Goal: Find specific page/section: Find specific page/section

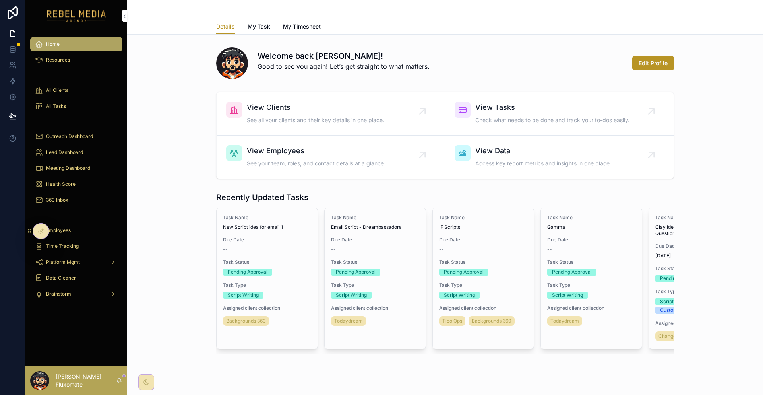
click at [75, 194] on div "360 Inbox" at bounding box center [76, 200] width 83 height 13
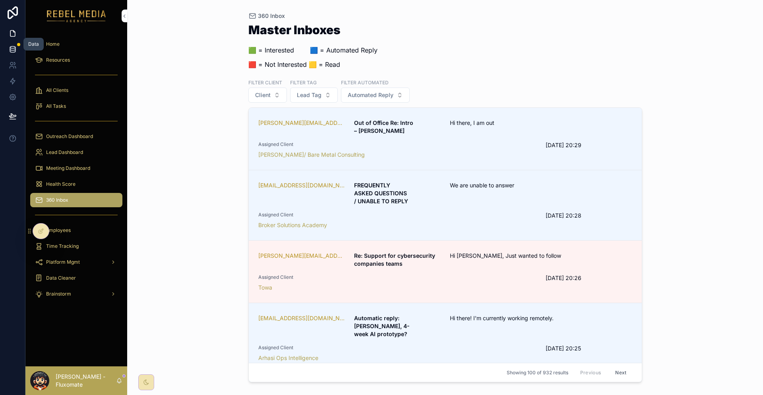
click at [15, 46] on icon at bounding box center [13, 49] width 8 height 8
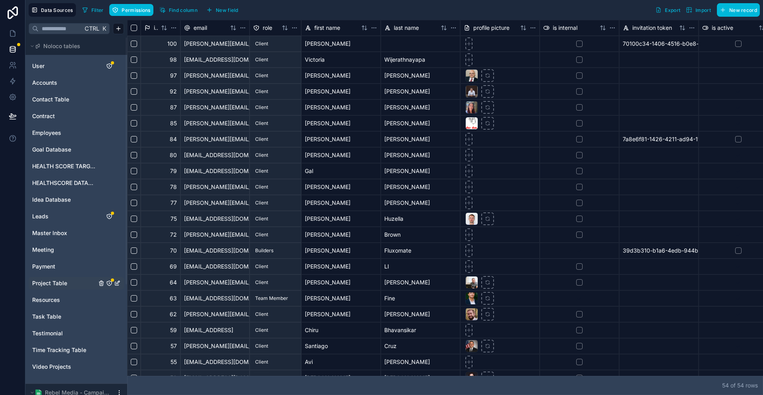
click at [62, 279] on link "Project Table" at bounding box center [64, 283] width 64 height 8
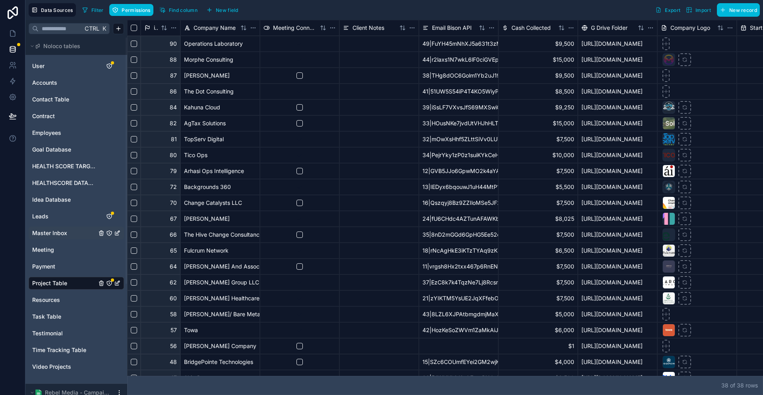
click at [52, 229] on span "Master Inbox" at bounding box center [49, 233] width 35 height 8
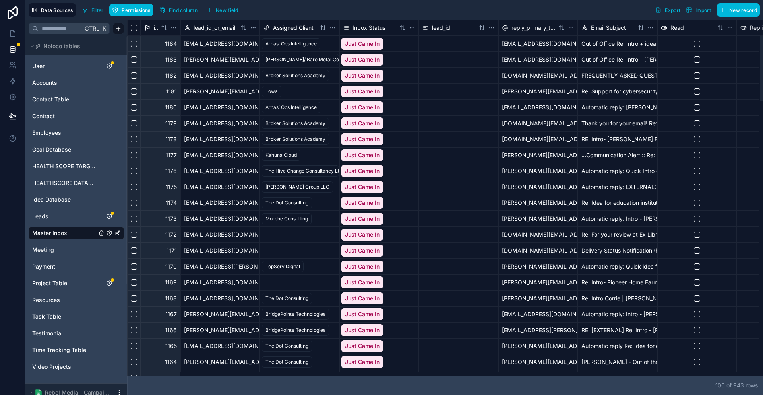
click at [208, 376] on div at bounding box center [443, 374] width 632 height 4
drag, startPoint x: 208, startPoint y: 377, endPoint x: 111, endPoint y: 378, distance: 97.4
click at [128, 375] on div at bounding box center [154, 373] width 52 height 3
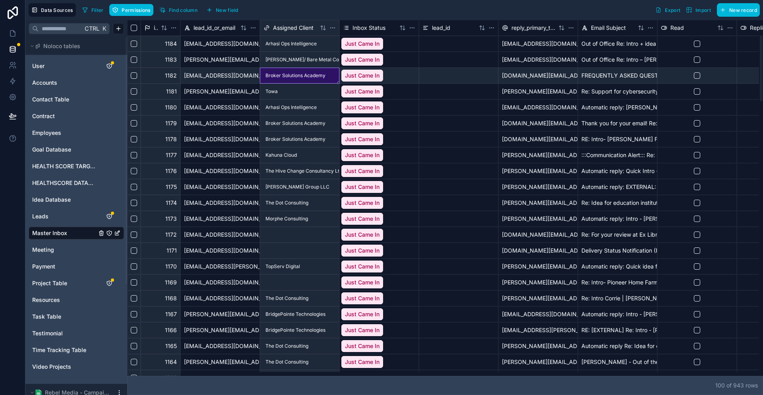
click at [302, 70] on span "Broker Solutions Academy" at bounding box center [295, 75] width 67 height 11
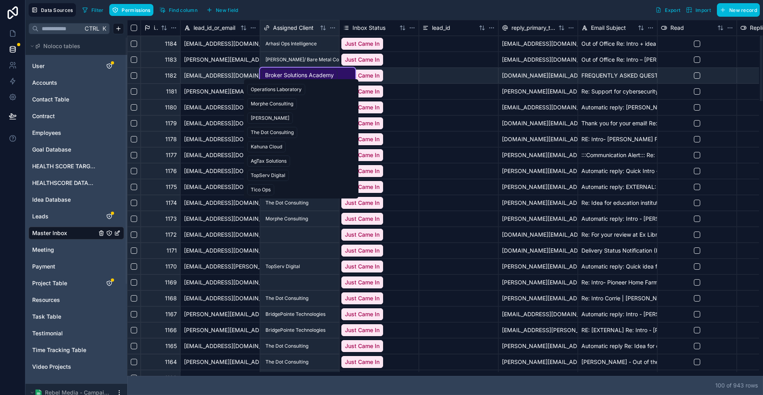
click at [312, 72] on input "text" at bounding box center [308, 75] width 92 height 8
click at [282, 155] on span "AgTax Solutions" at bounding box center [268, 160] width 43 height 11
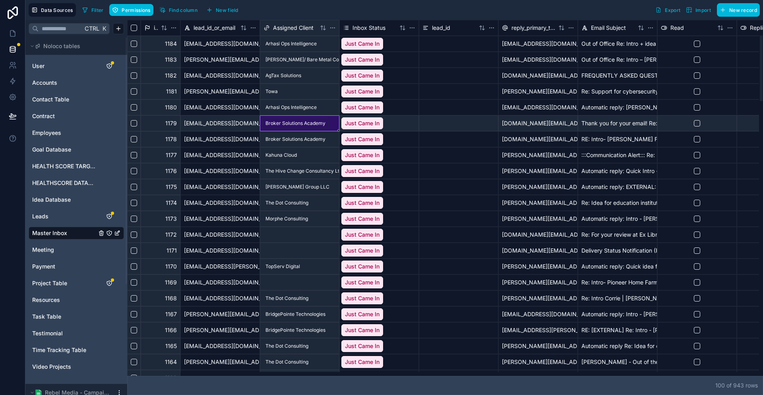
click at [310, 119] on div "Broker Solutions Academy" at bounding box center [299, 123] width 79 height 15
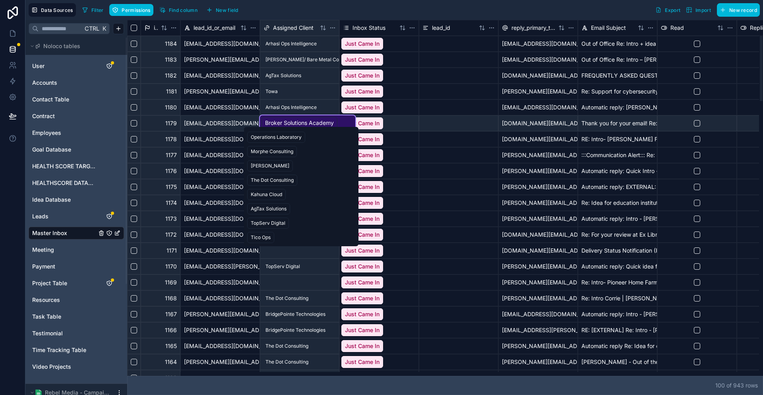
click at [275, 205] on div "AgTax Solutions" at bounding box center [269, 208] width 36 height 7
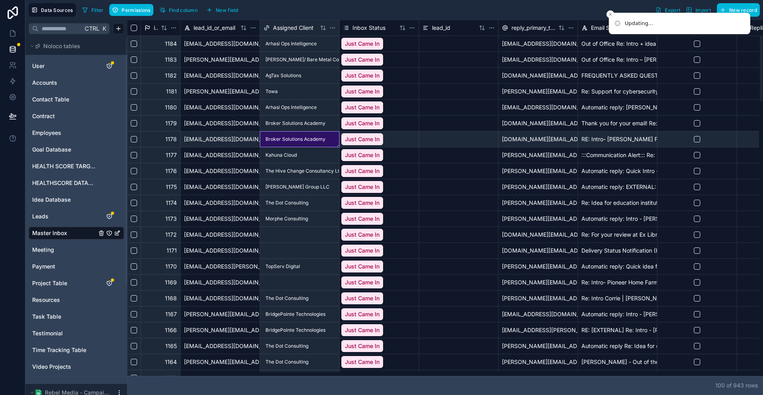
click at [311, 135] on div "Broker Solutions Academy" at bounding box center [299, 139] width 79 height 15
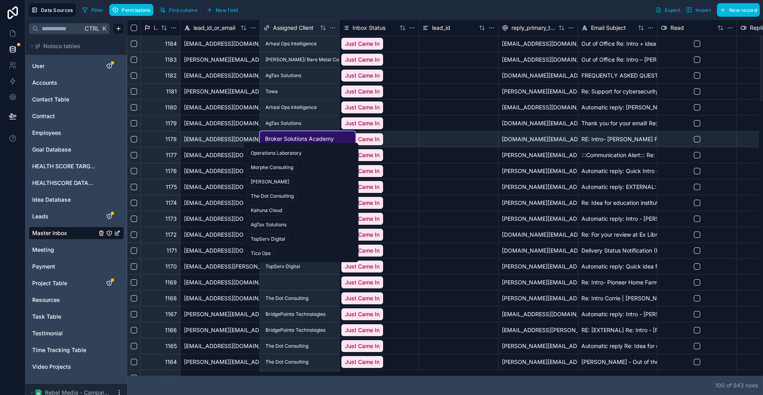
click at [271, 221] on div "AgTax Solutions" at bounding box center [269, 224] width 36 height 7
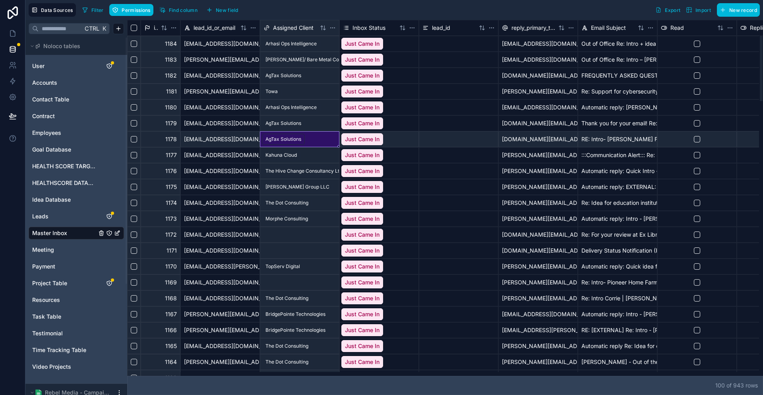
click at [293, 248] on div at bounding box center [299, 250] width 79 height 15
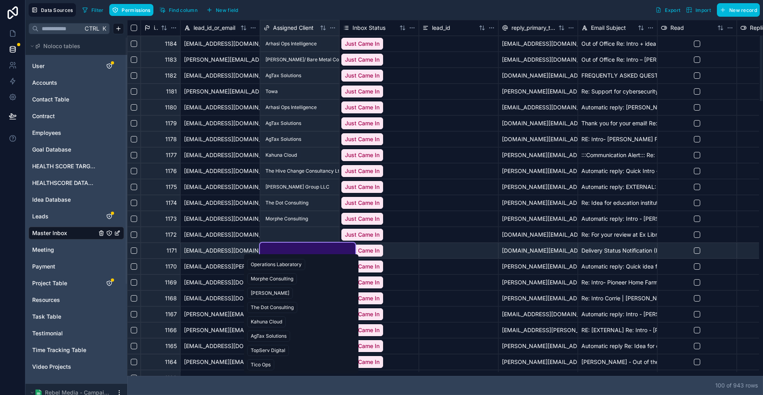
click at [269, 332] on div "AgTax Solutions" at bounding box center [269, 335] width 36 height 7
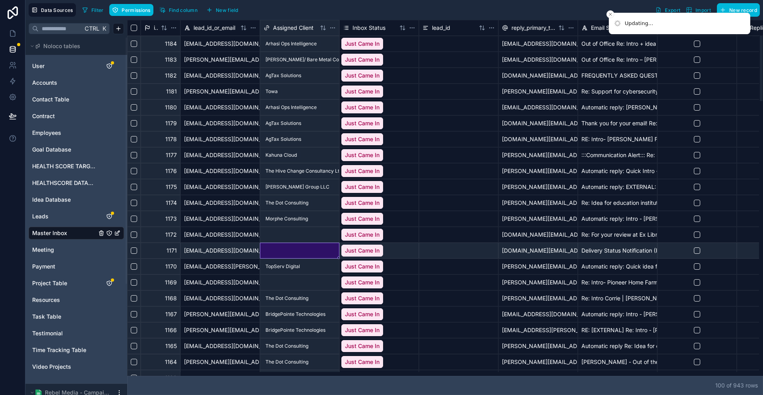
click at [293, 231] on div at bounding box center [299, 234] width 79 height 15
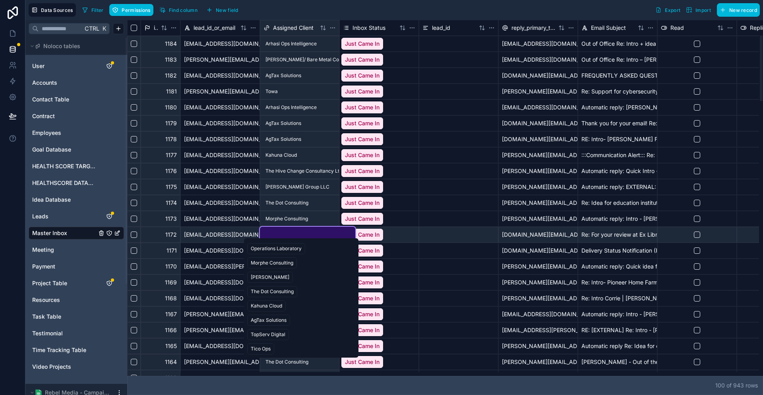
click at [272, 316] on div "AgTax Solutions" at bounding box center [269, 319] width 36 height 7
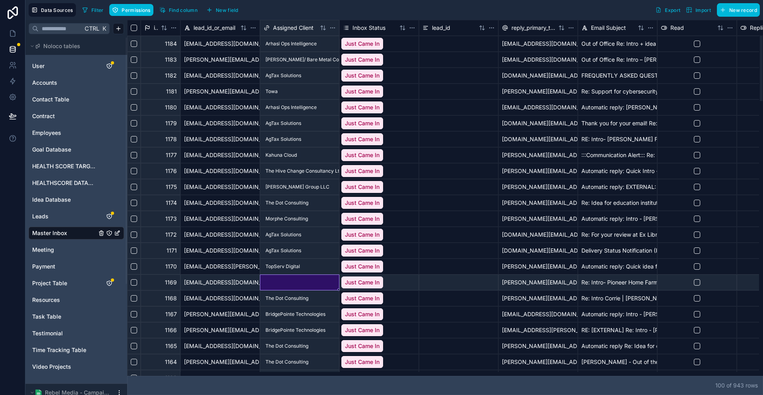
click at [287, 276] on div at bounding box center [299, 282] width 79 height 15
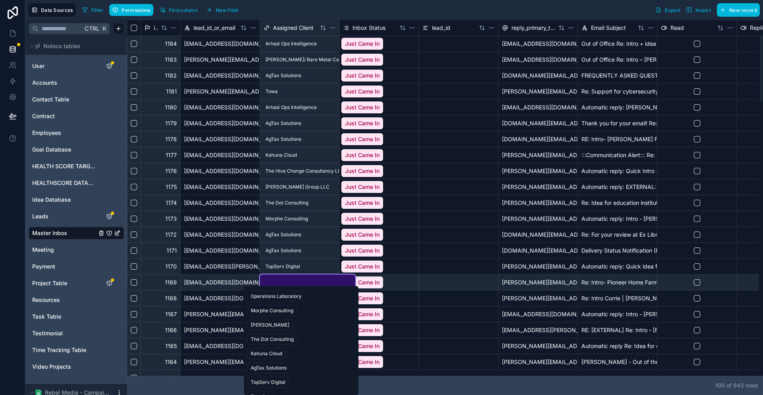
click at [265, 364] on div "AgTax Solutions" at bounding box center [269, 367] width 36 height 7
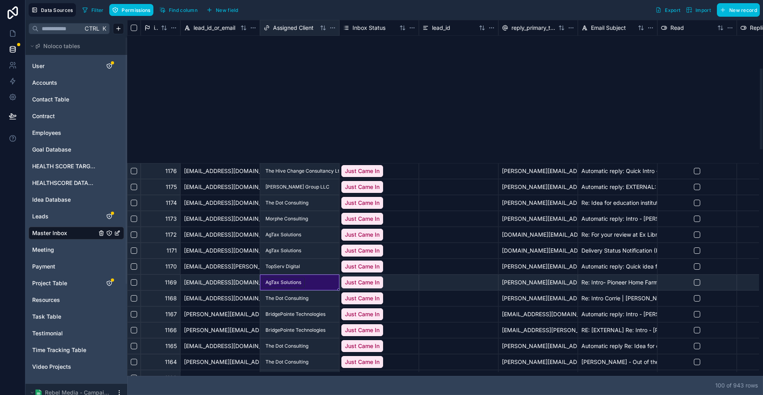
scroll to position [238, 0]
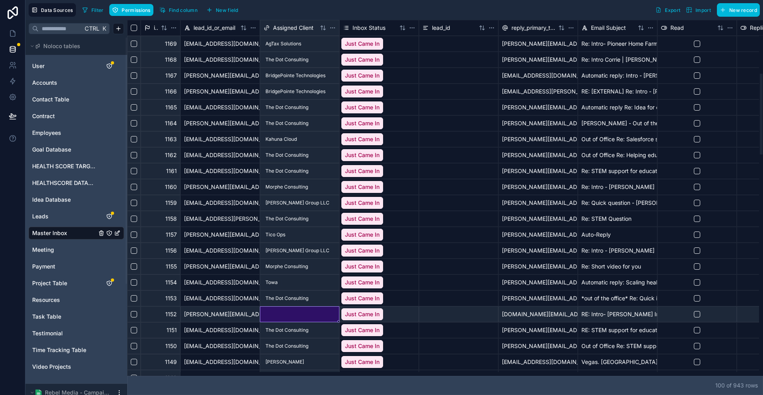
click at [301, 311] on div at bounding box center [299, 313] width 79 height 15
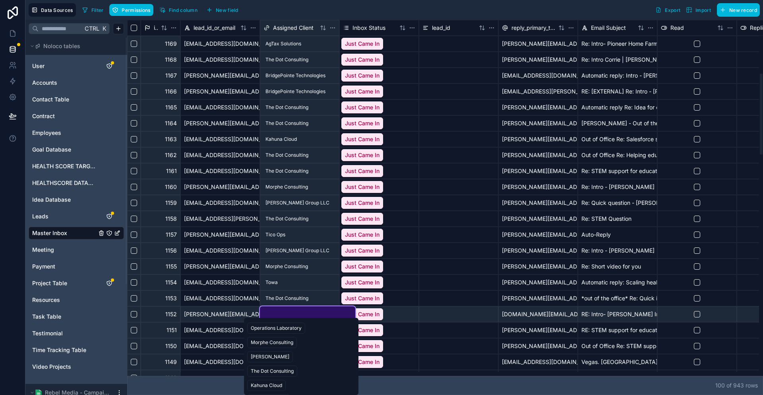
click at [258, 394] on div "AgTax Solutions" at bounding box center [269, 399] width 36 height 7
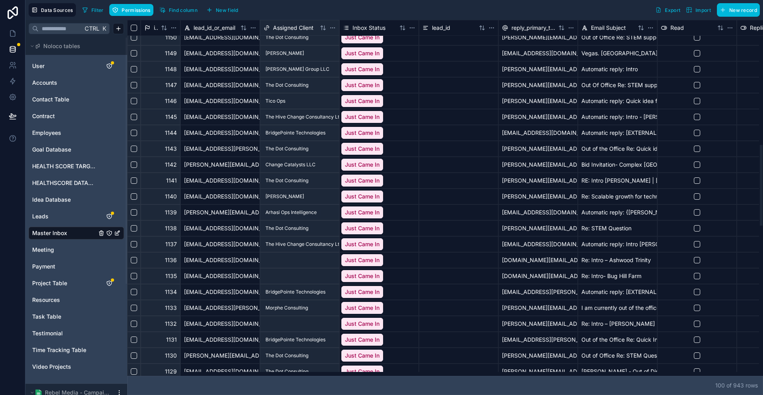
scroll to position [556, 0]
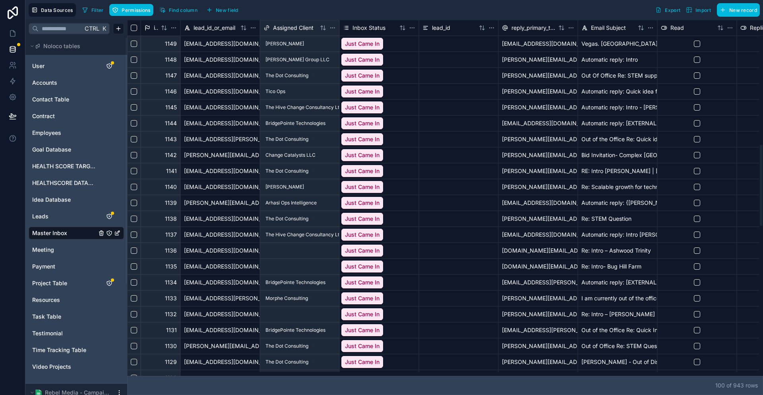
click at [280, 250] on div at bounding box center [299, 250] width 79 height 15
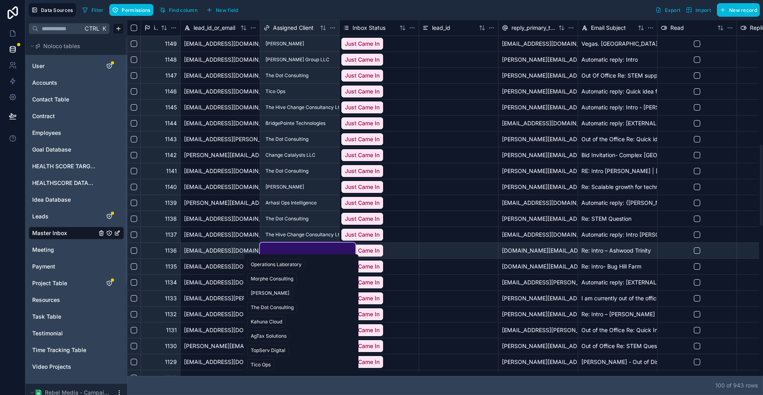
click at [263, 332] on div "AgTax Solutions" at bounding box center [269, 335] width 36 height 7
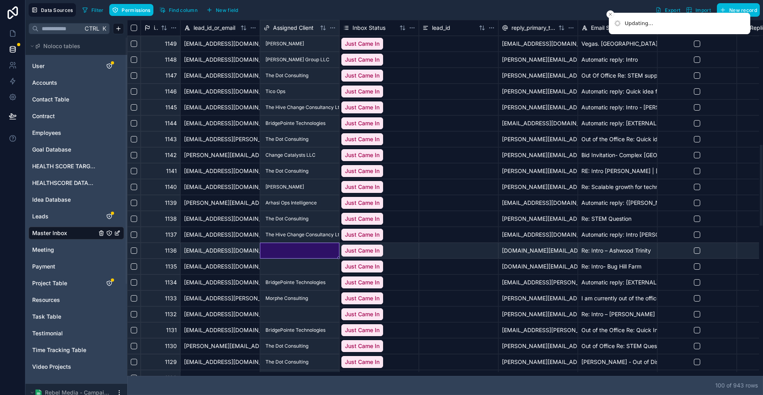
click at [291, 260] on div at bounding box center [299, 266] width 79 height 15
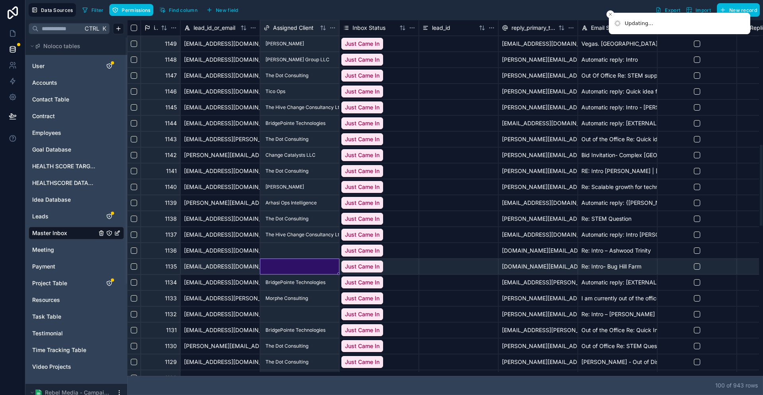
click at [291, 260] on div at bounding box center [299, 266] width 79 height 15
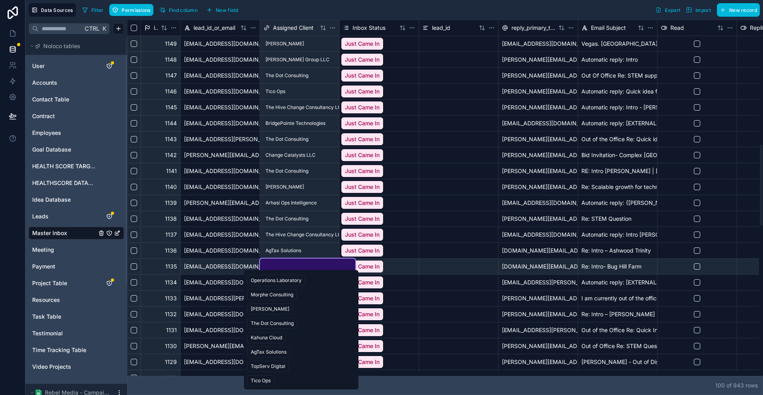
click at [266, 348] on div "AgTax Solutions" at bounding box center [269, 351] width 36 height 7
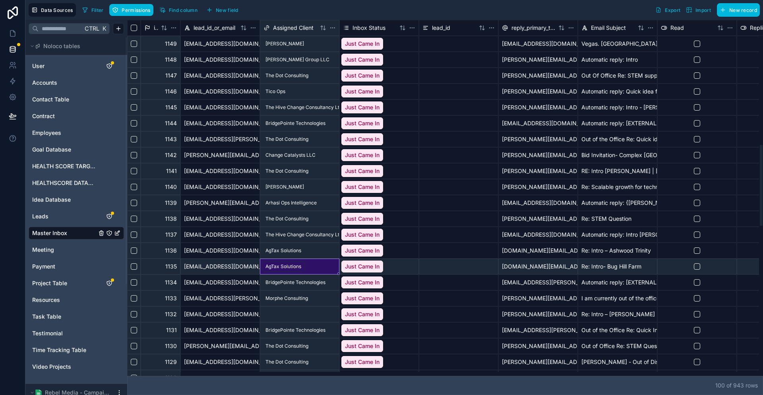
click at [279, 309] on div at bounding box center [299, 313] width 79 height 15
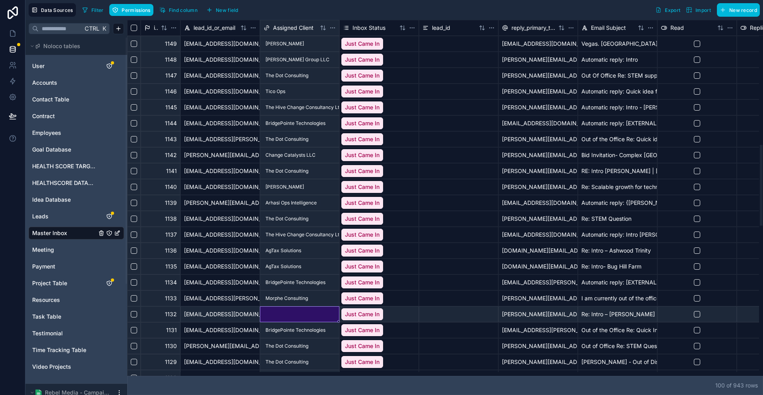
click at [279, 309] on div at bounding box center [299, 313] width 79 height 15
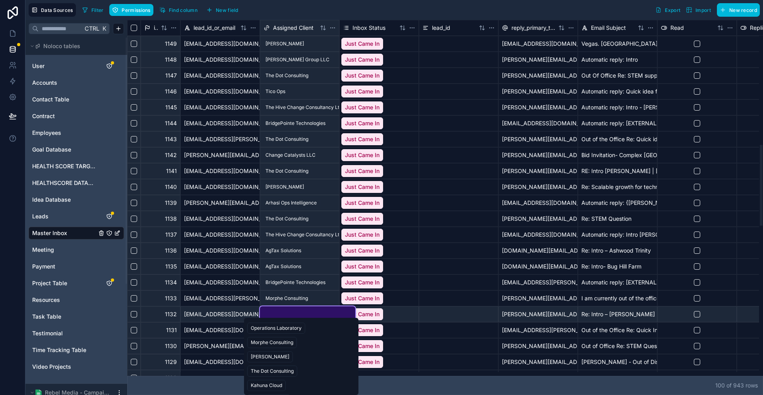
click at [267, 394] on div "AgTax Solutions" at bounding box center [269, 399] width 36 height 7
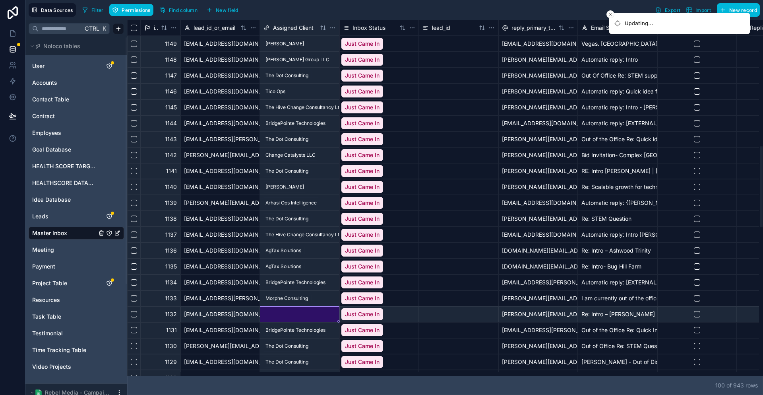
scroll to position [636, 0]
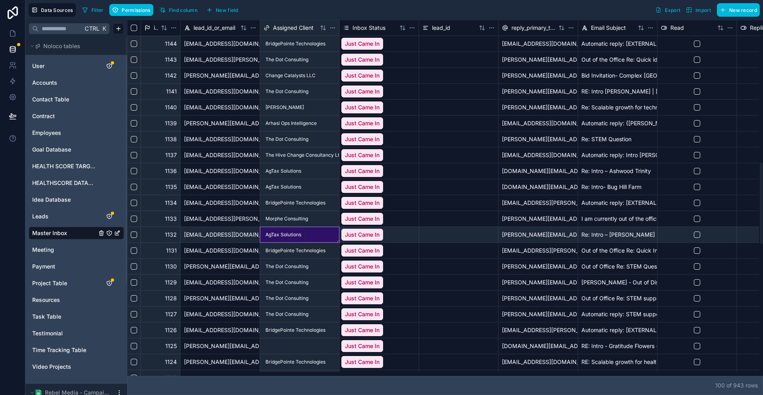
click at [293, 345] on div at bounding box center [299, 345] width 79 height 15
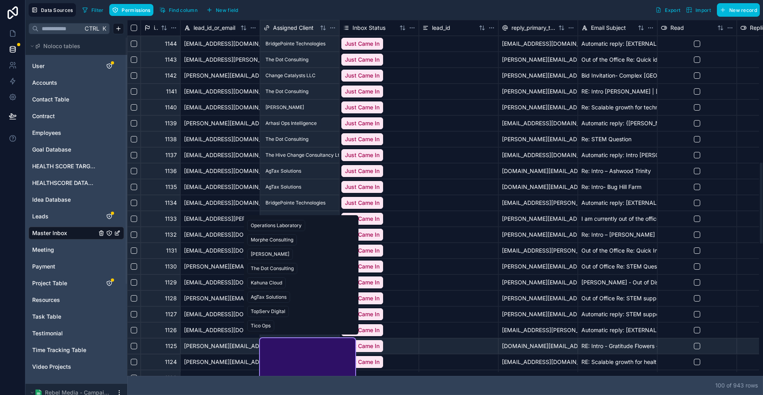
click at [266, 293] on div "AgTax Solutions" at bounding box center [269, 296] width 36 height 7
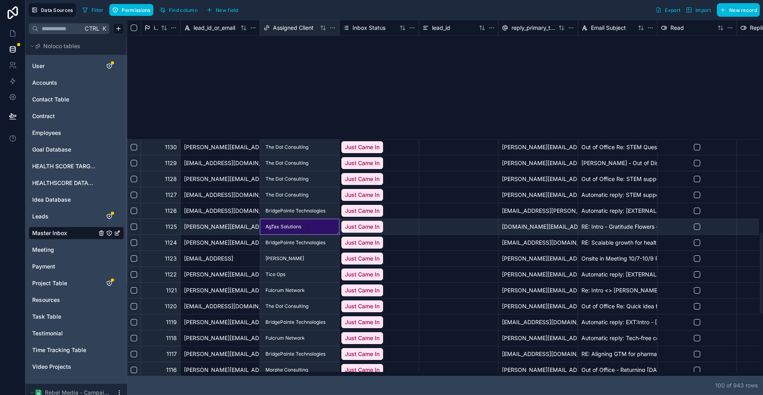
scroll to position [954, 0]
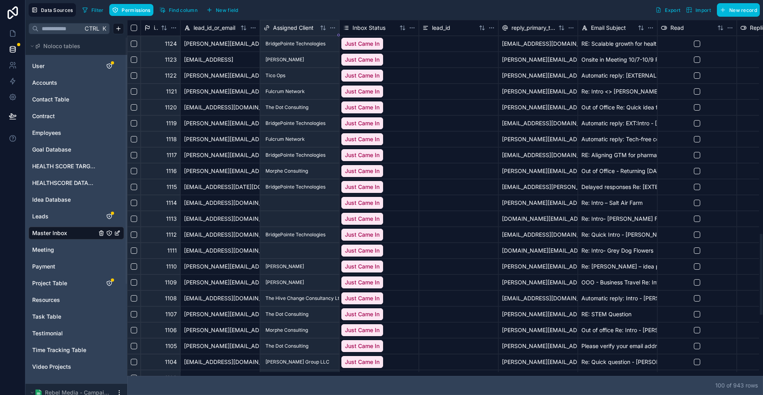
click at [292, 197] on div at bounding box center [299, 202] width 79 height 15
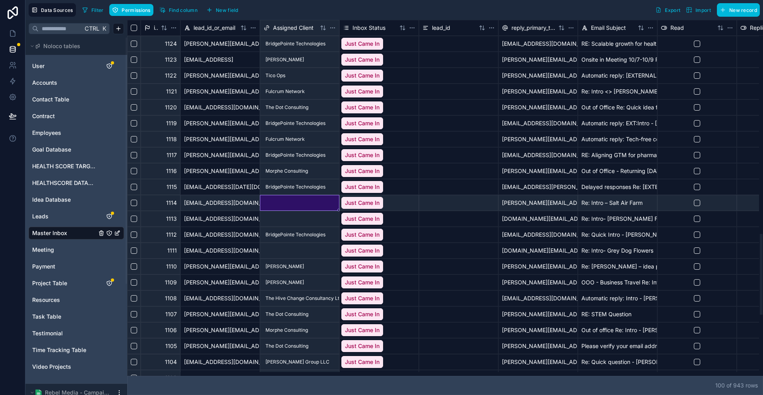
click at [292, 197] on div at bounding box center [299, 202] width 79 height 15
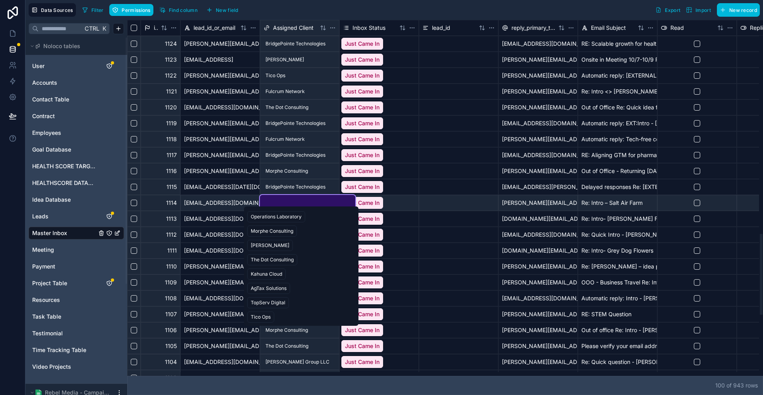
click at [264, 285] on div "AgTax Solutions" at bounding box center [269, 288] width 36 height 7
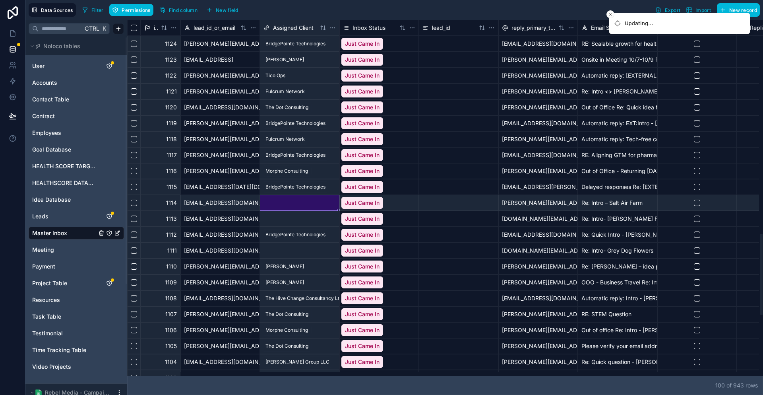
click at [277, 218] on div at bounding box center [299, 218] width 79 height 15
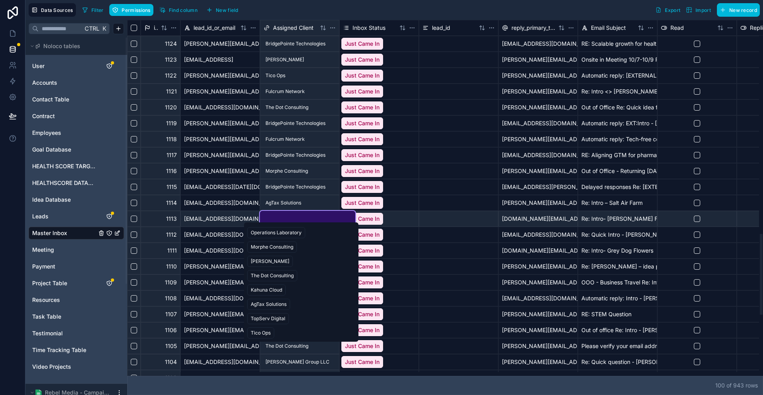
click at [270, 301] on div "AgTax Solutions" at bounding box center [269, 304] width 36 height 7
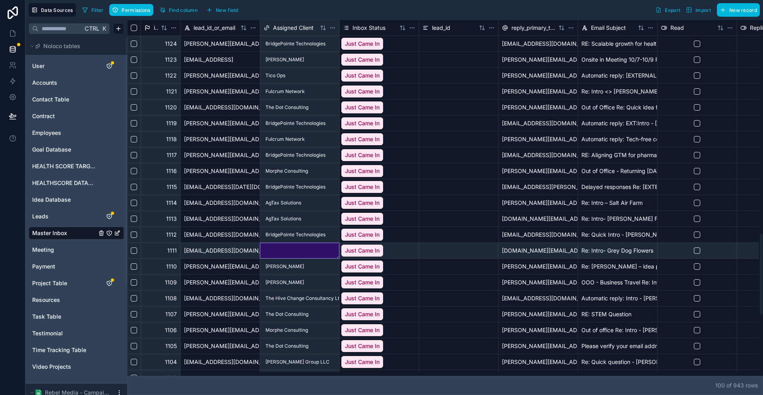
click at [285, 246] on div at bounding box center [299, 250] width 79 height 15
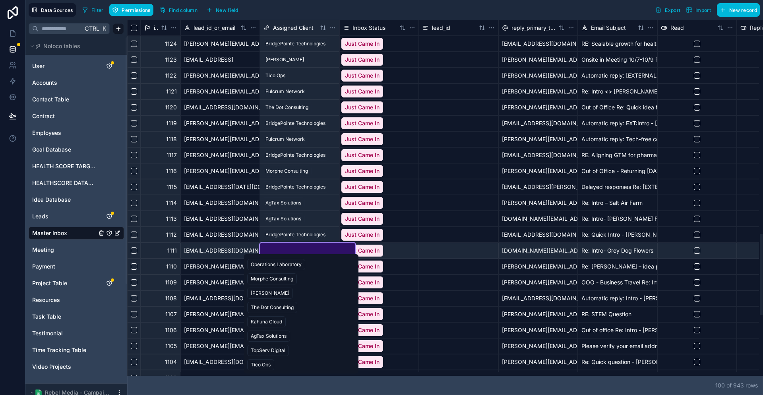
click at [265, 332] on div "AgTax Solutions" at bounding box center [269, 335] width 36 height 7
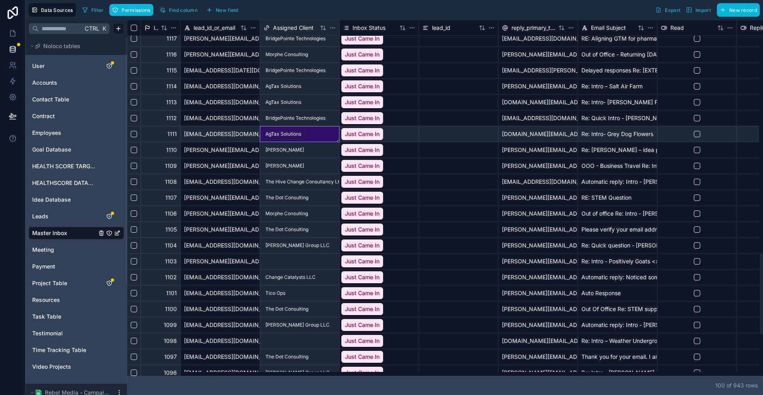
scroll to position [1113, 0]
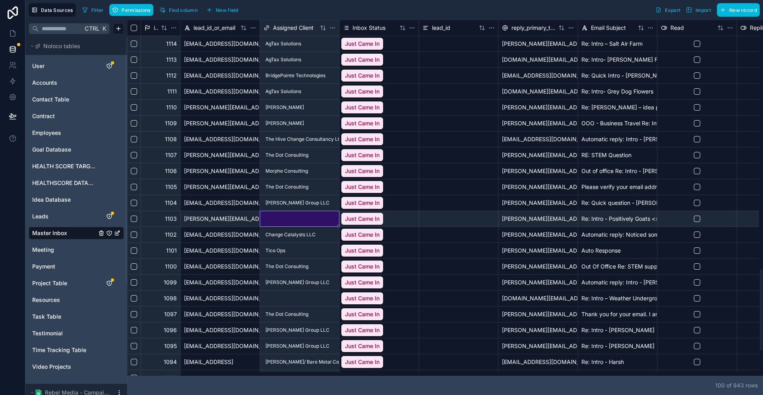
click at [296, 217] on div at bounding box center [299, 218] width 79 height 15
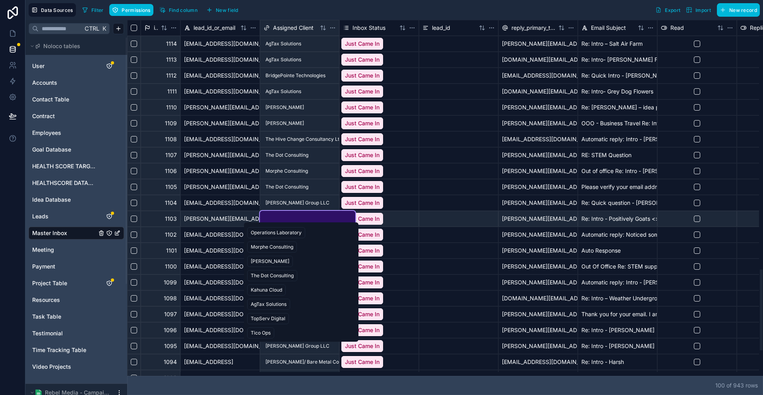
click at [266, 301] on div "AgTax Solutions" at bounding box center [269, 304] width 36 height 7
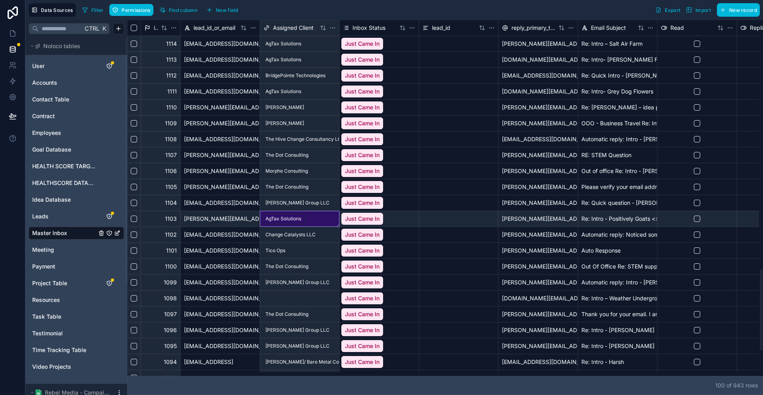
click at [276, 291] on div at bounding box center [299, 298] width 79 height 15
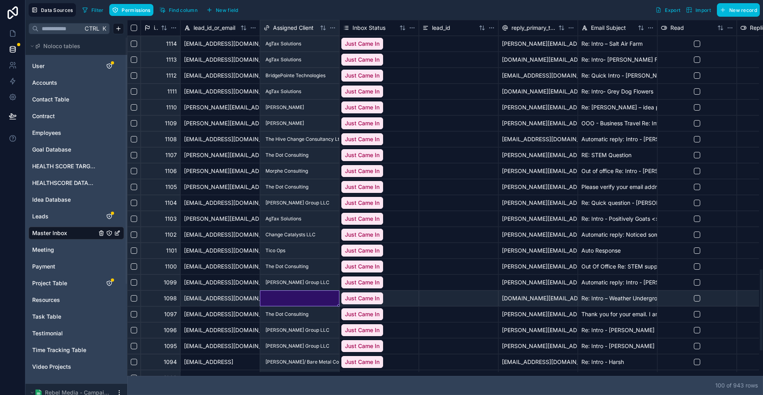
click at [276, 291] on div at bounding box center [299, 298] width 79 height 15
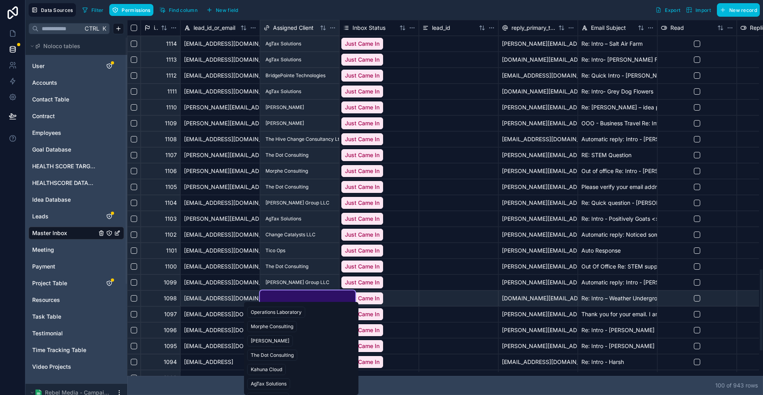
click at [274, 380] on div "AgTax Solutions" at bounding box center [269, 383] width 36 height 7
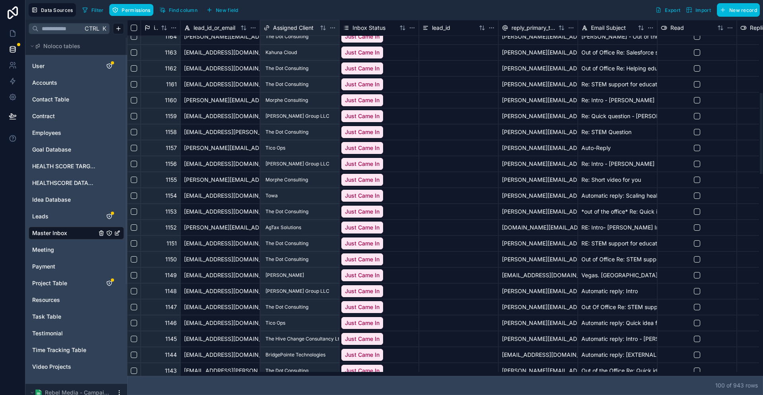
scroll to position [0, 0]
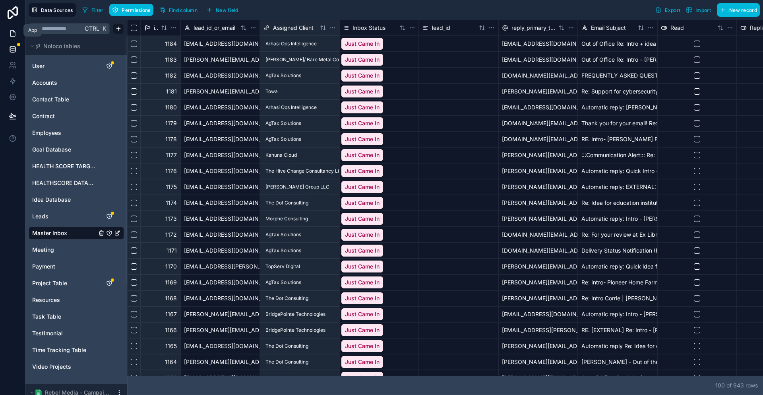
click at [12, 34] on link at bounding box center [12, 33] width 25 height 16
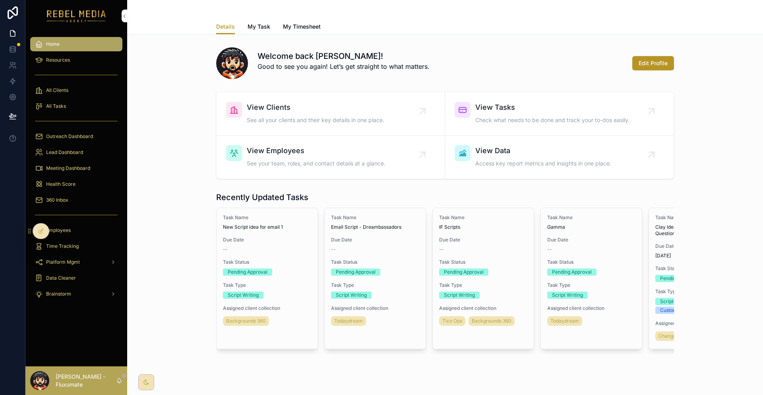
click at [64, 194] on div "360 Inbox" at bounding box center [76, 200] width 83 height 13
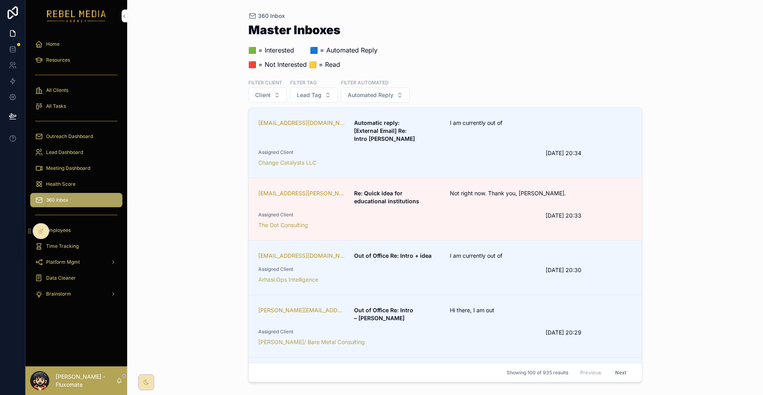
click at [71, 178] on div "Health Score" at bounding box center [76, 184] width 83 height 13
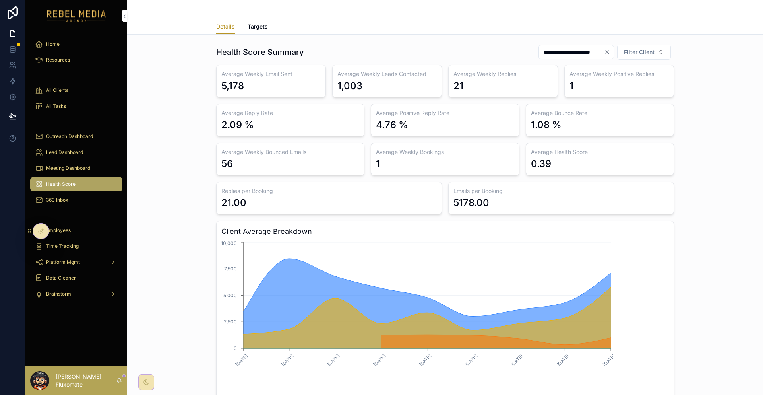
drag, startPoint x: 226, startPoint y: 39, endPoint x: 685, endPoint y: 325, distance: 540.8
click at [687, 322] on div "**********" at bounding box center [445, 221] width 623 height 360
click at [681, 331] on div "**********" at bounding box center [445, 221] width 623 height 360
click at [3, 41] on link at bounding box center [12, 49] width 25 height 16
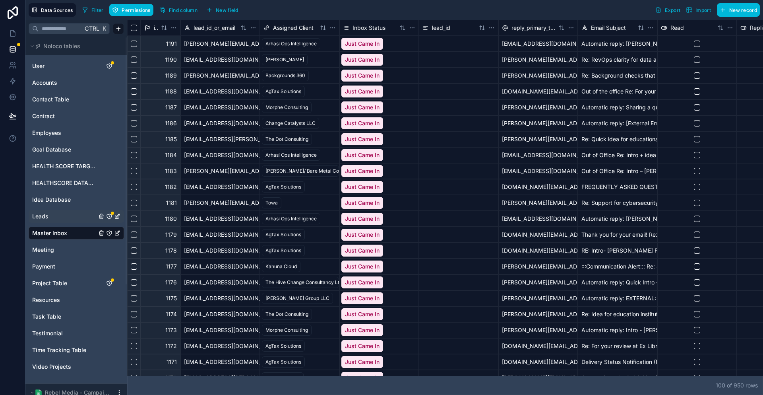
click at [44, 212] on link "Leads" at bounding box center [64, 216] width 64 height 8
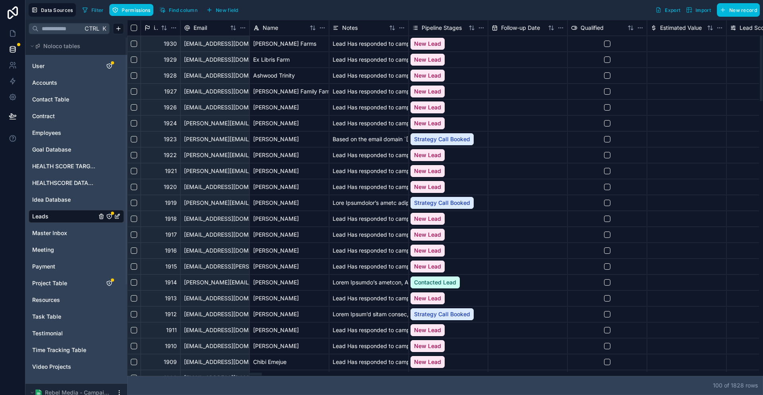
click at [169, 8] on span "Find column" at bounding box center [183, 10] width 29 height 6
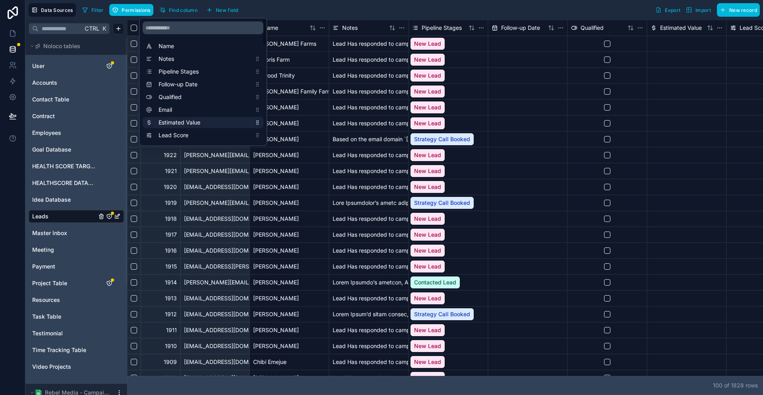
scroll to position [40, 0]
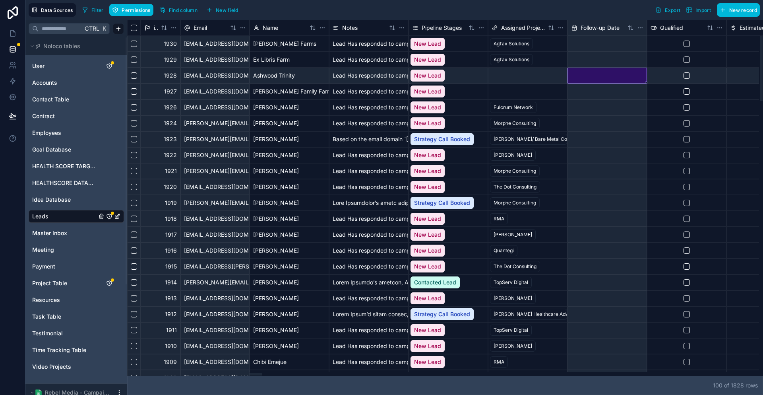
click at [619, 68] on div at bounding box center [607, 76] width 79 height 16
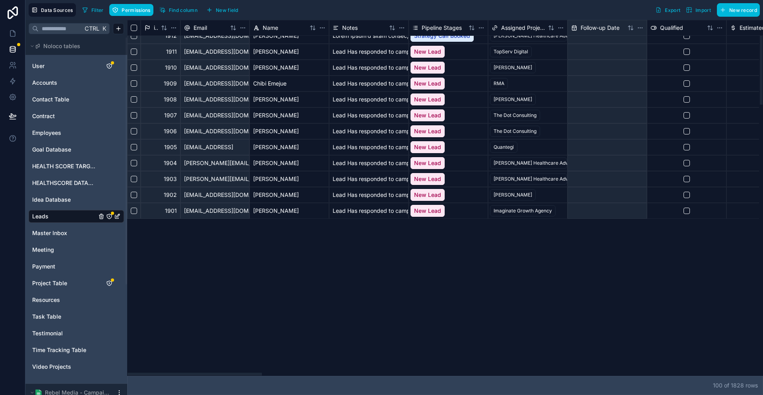
scroll to position [0, 0]
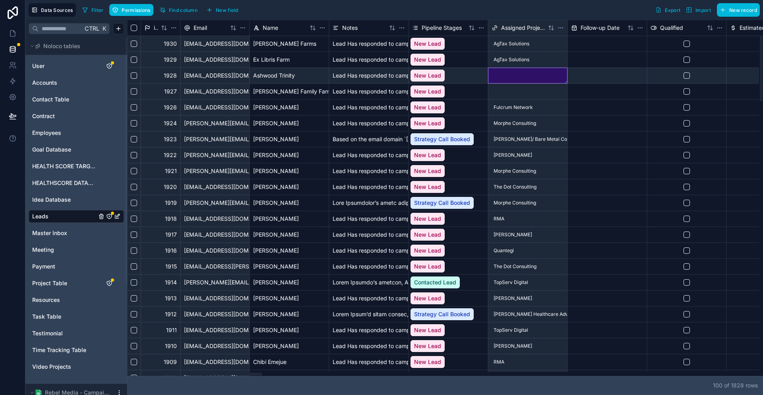
click at [508, 76] on div at bounding box center [528, 75] width 79 height 15
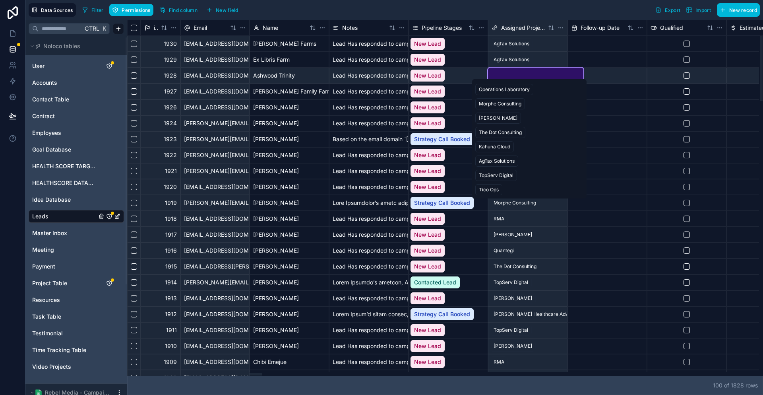
click at [508, 78] on div at bounding box center [535, 75] width 95 height 15
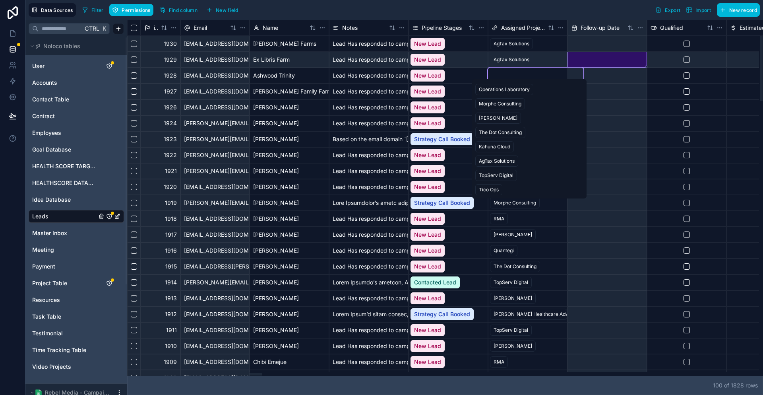
click at [568, 62] on div at bounding box center [607, 60] width 79 height 16
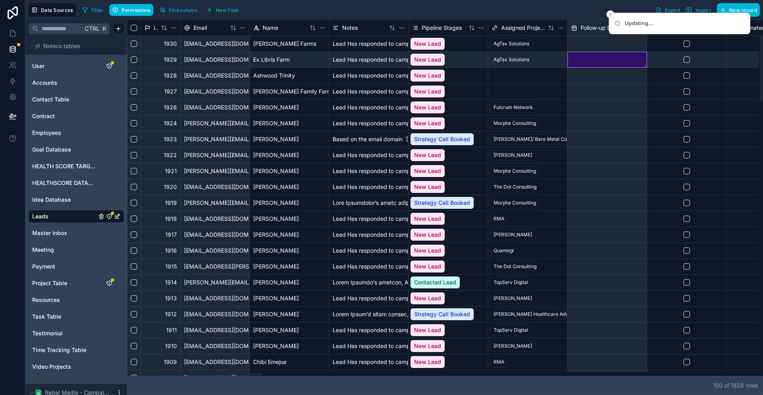
click at [518, 71] on div at bounding box center [528, 75] width 79 height 15
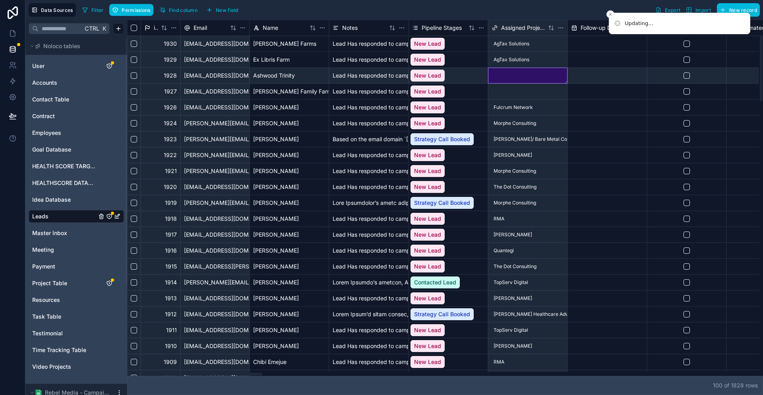
click at [518, 71] on div at bounding box center [528, 75] width 79 height 15
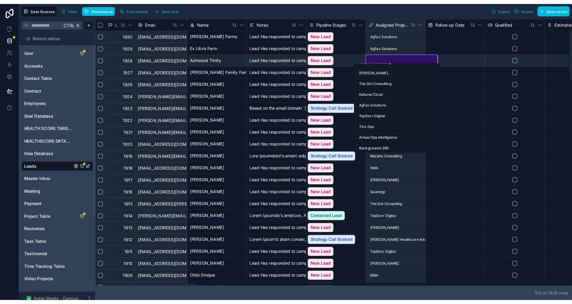
scroll to position [40, 0]
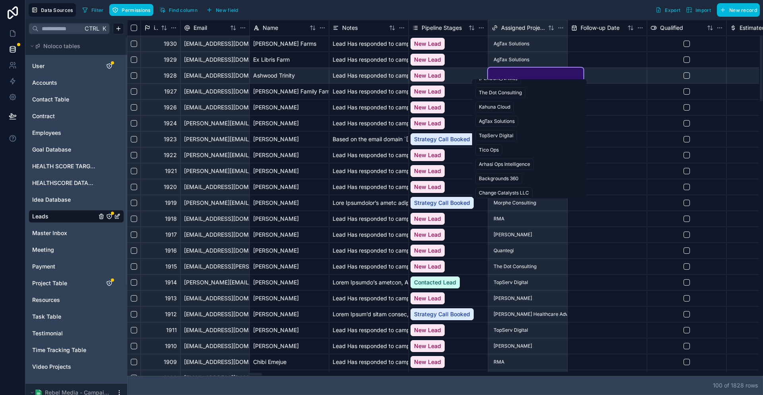
click at [500, 118] on div "AgTax Solutions" at bounding box center [497, 121] width 36 height 7
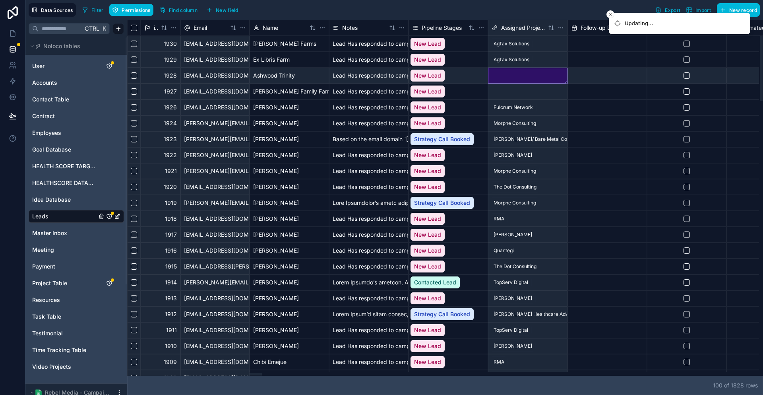
click at [496, 89] on div at bounding box center [528, 91] width 79 height 15
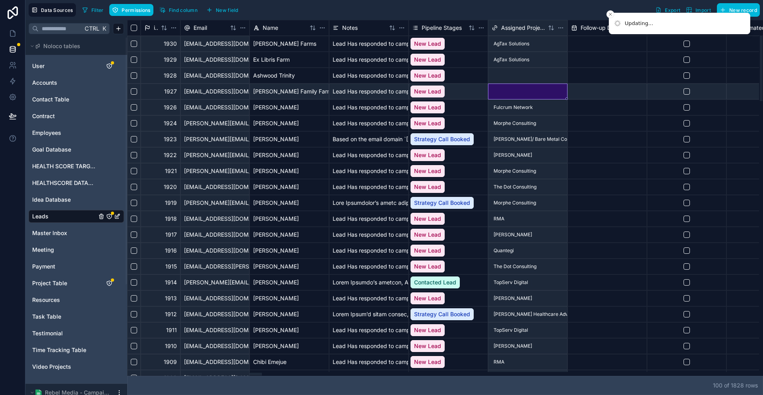
click at [496, 89] on div at bounding box center [528, 91] width 79 height 15
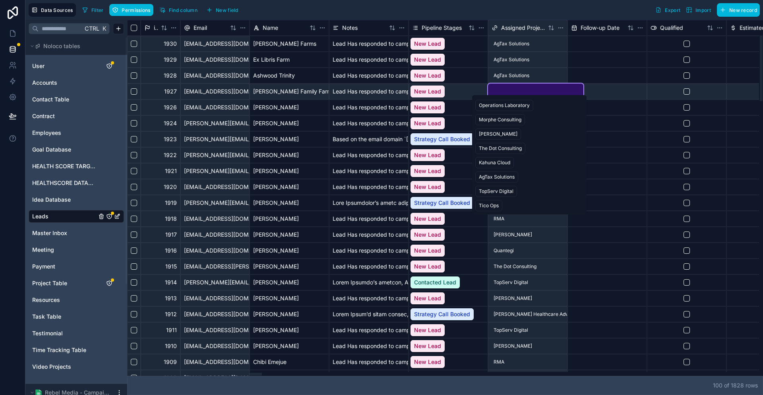
click at [496, 173] on div "AgTax Solutions" at bounding box center [497, 176] width 36 height 7
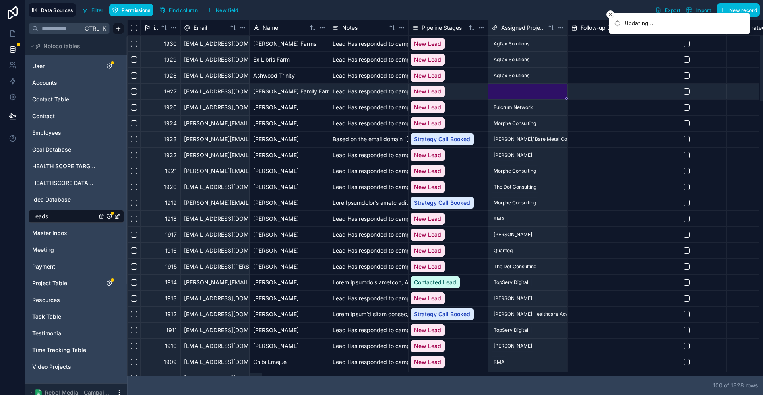
click at [619, 141] on div at bounding box center [607, 139] width 79 height 16
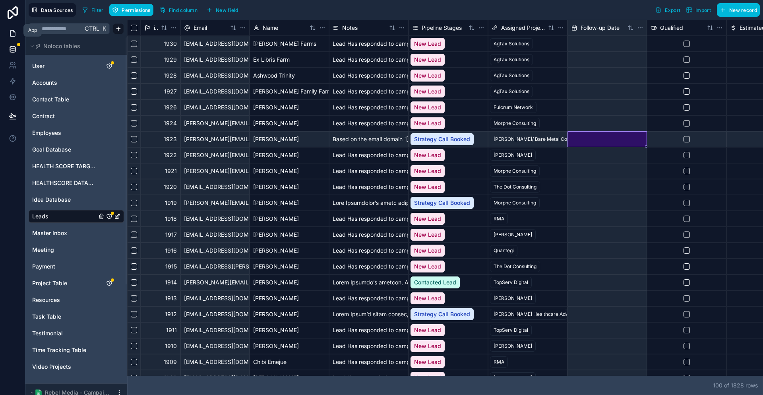
click at [10, 31] on icon at bounding box center [13, 33] width 8 height 8
